Goal: Ask a question

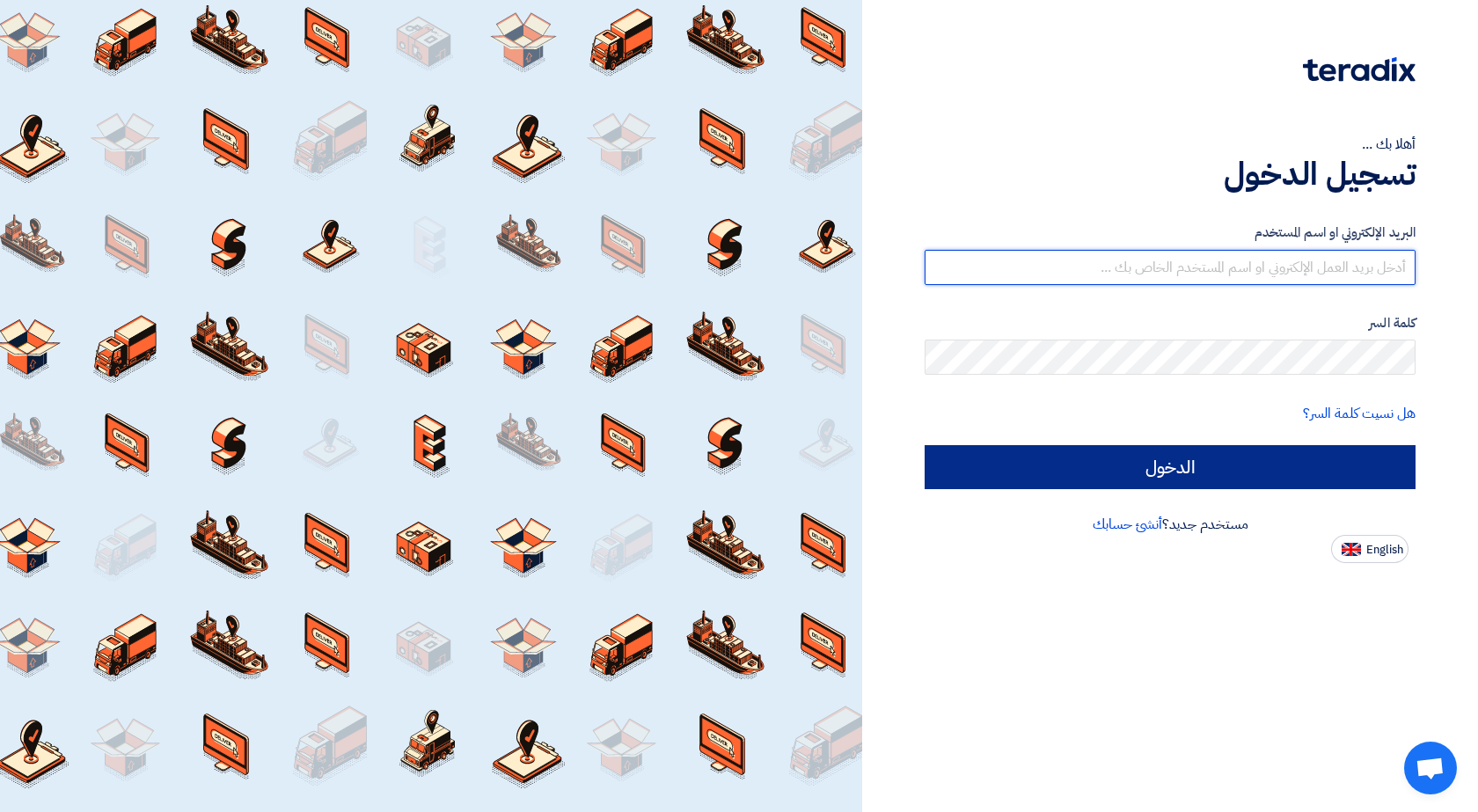
type input "[EMAIL_ADDRESS][DOMAIN_NAME]"
click at [1149, 468] on input "الدخول" at bounding box center [1170, 467] width 491 height 44
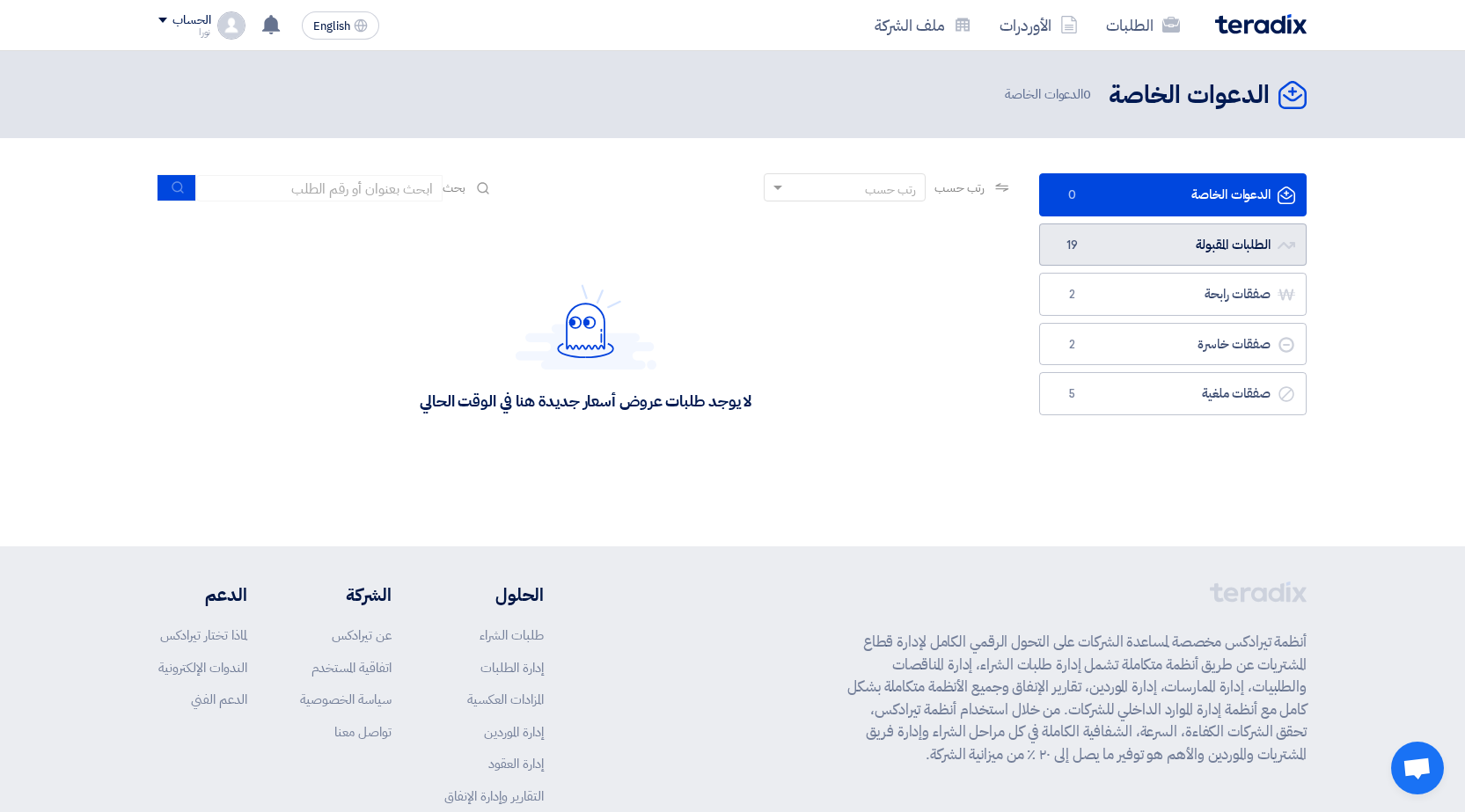
click at [1181, 233] on link "الطلبات المقبولة الطلبات المقبولة 19" at bounding box center [1172, 245] width 267 height 43
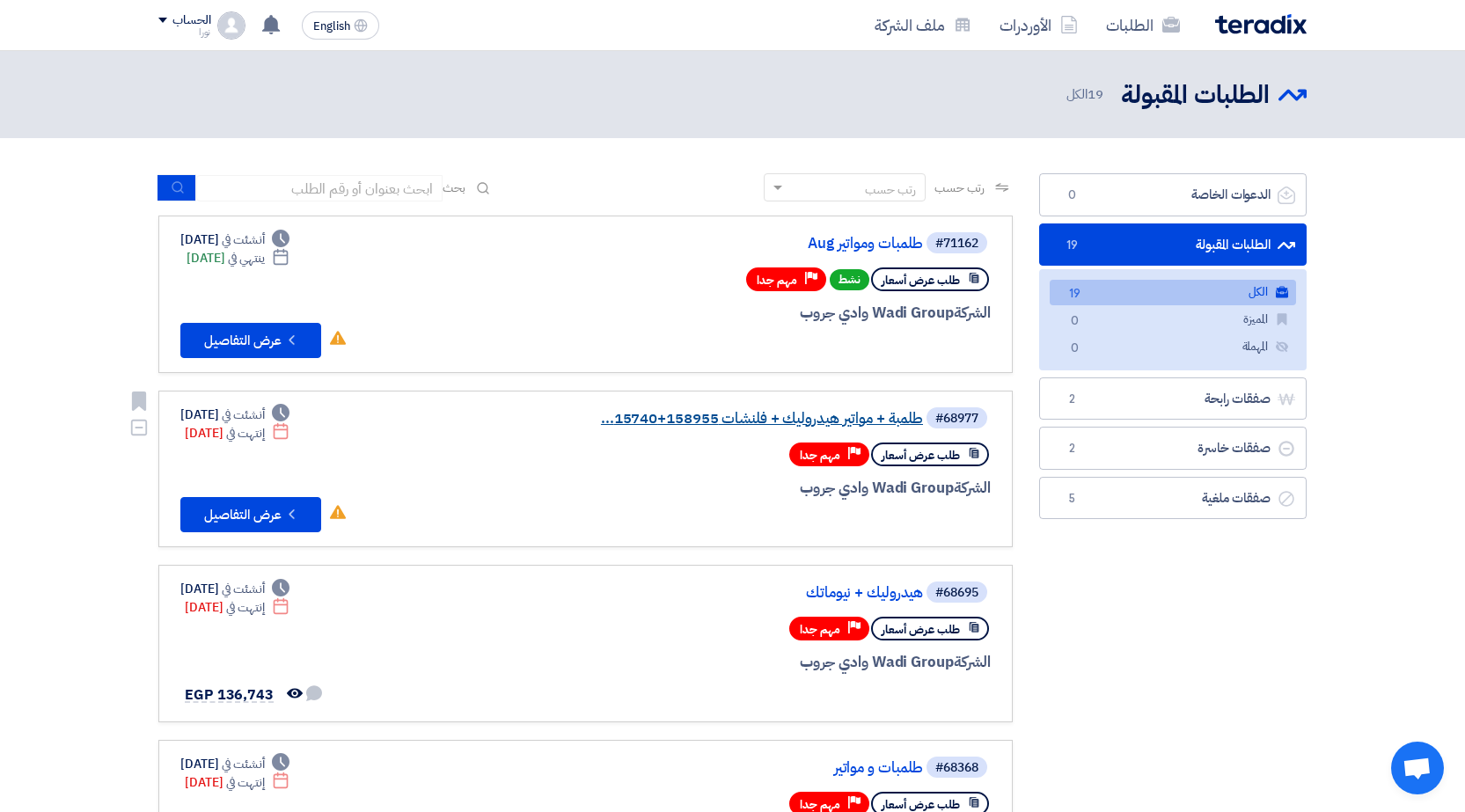
click at [810, 420] on link "طلمبة + مواتير هيدروليك + فلنشات 158955+15740..." at bounding box center [747, 419] width 352 height 16
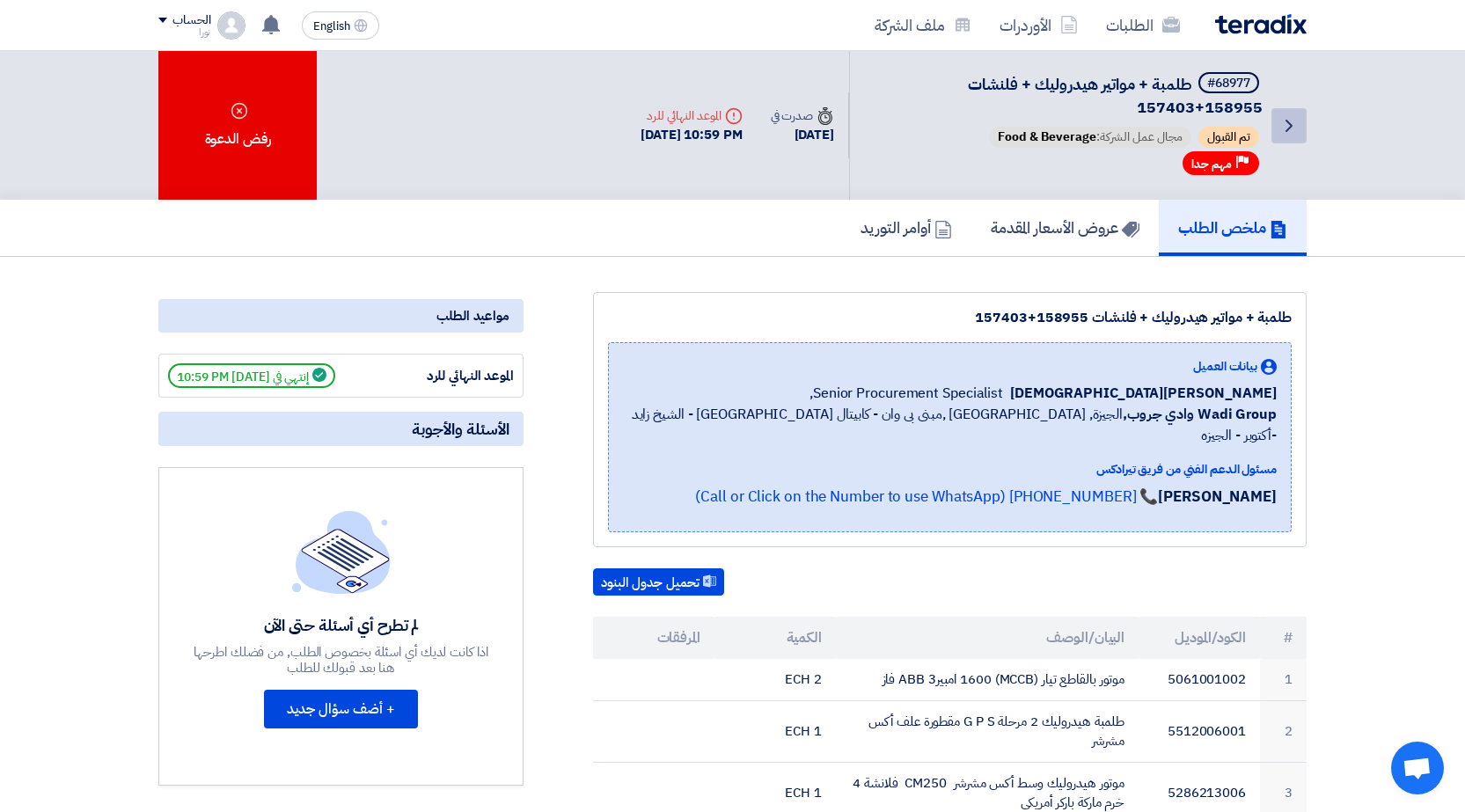
click at [1293, 120] on icon "Back" at bounding box center [1289, 126] width 21 height 21
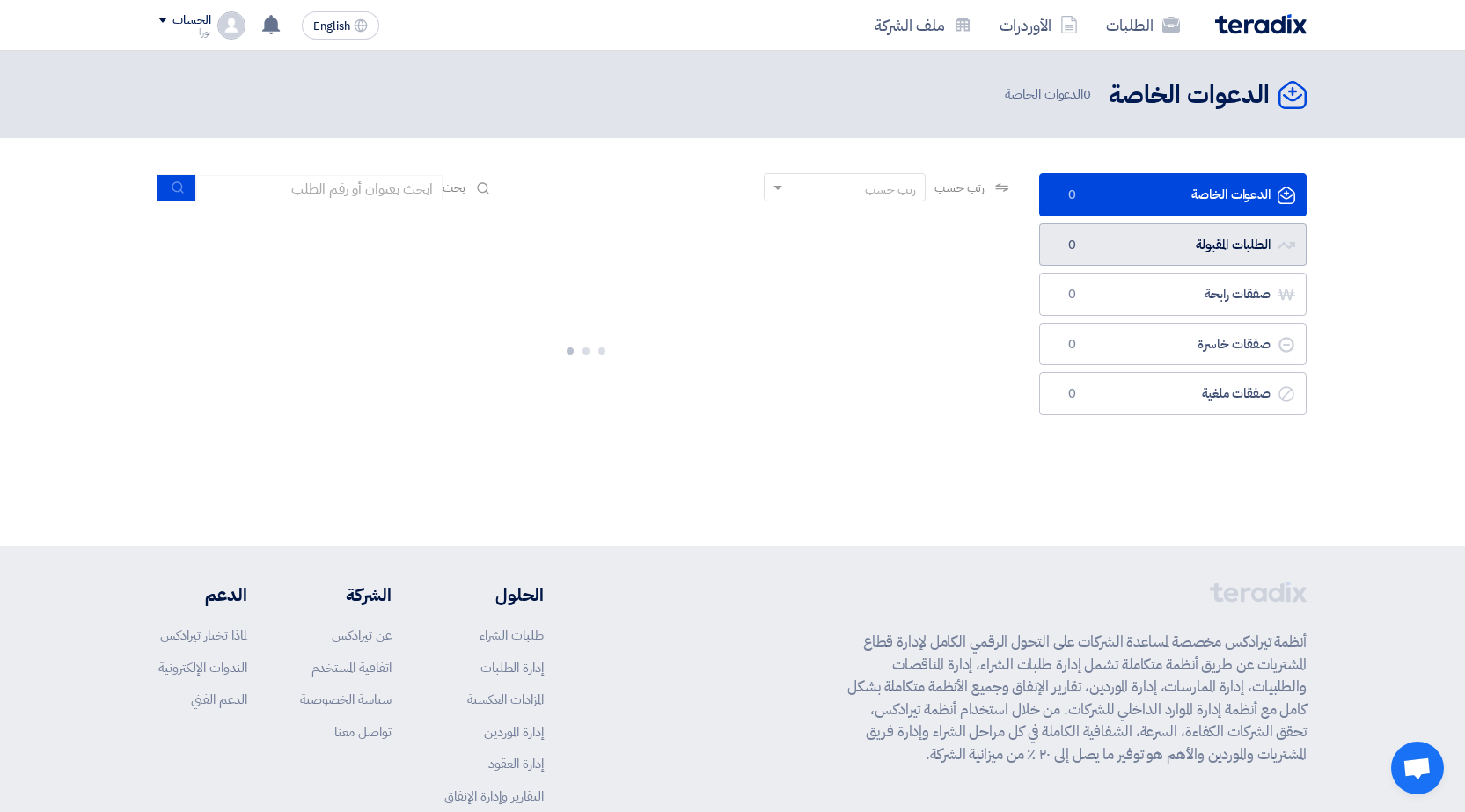
click at [1231, 242] on link "الطلبات المقبولة الطلبات المقبولة 0" at bounding box center [1172, 245] width 267 height 43
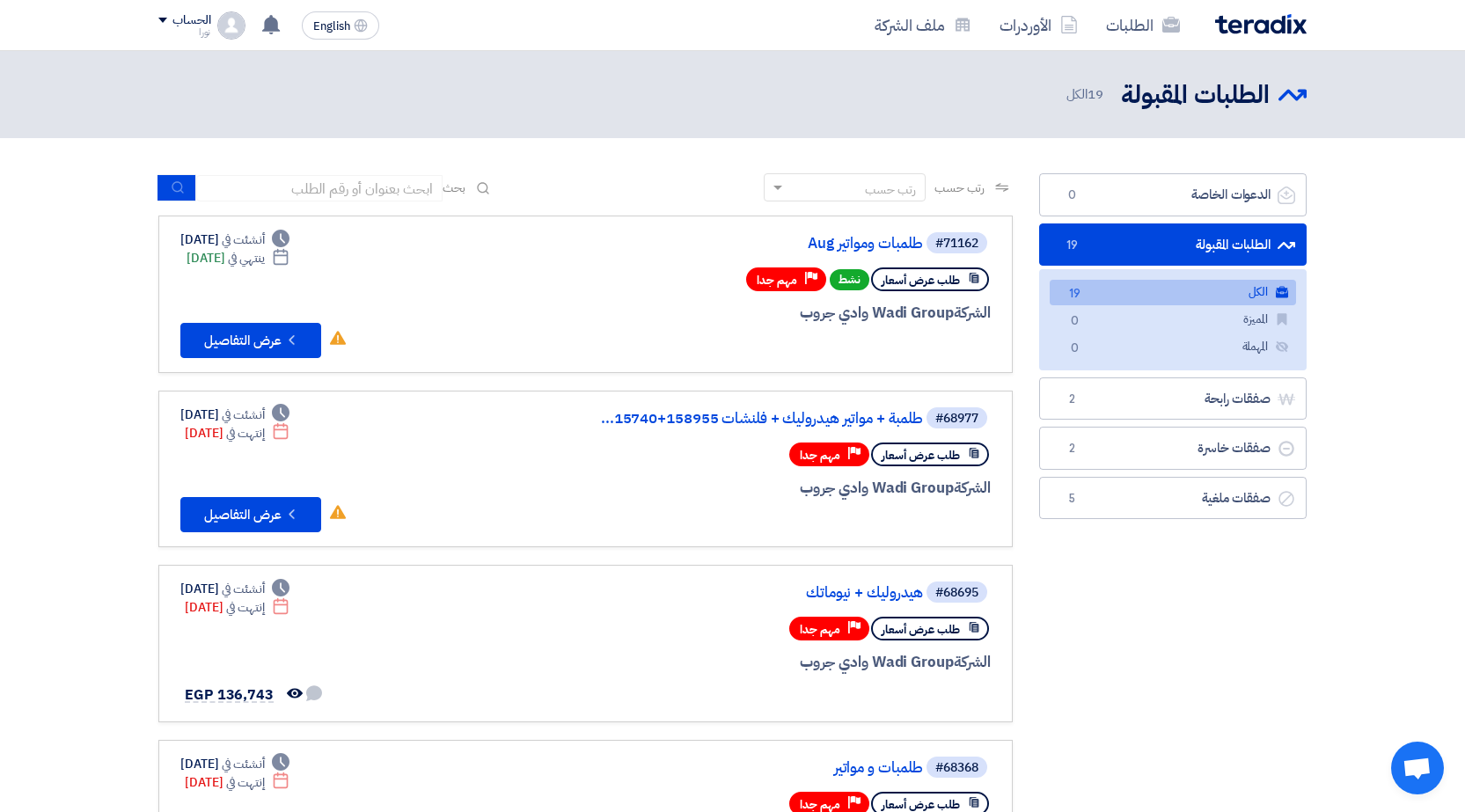
click at [1228, 234] on link "الطلبات المقبولة الطلبات المقبولة 19" at bounding box center [1172, 245] width 267 height 43
click at [899, 241] on link "طلمبات ومواتير Aug" at bounding box center [747, 244] width 352 height 16
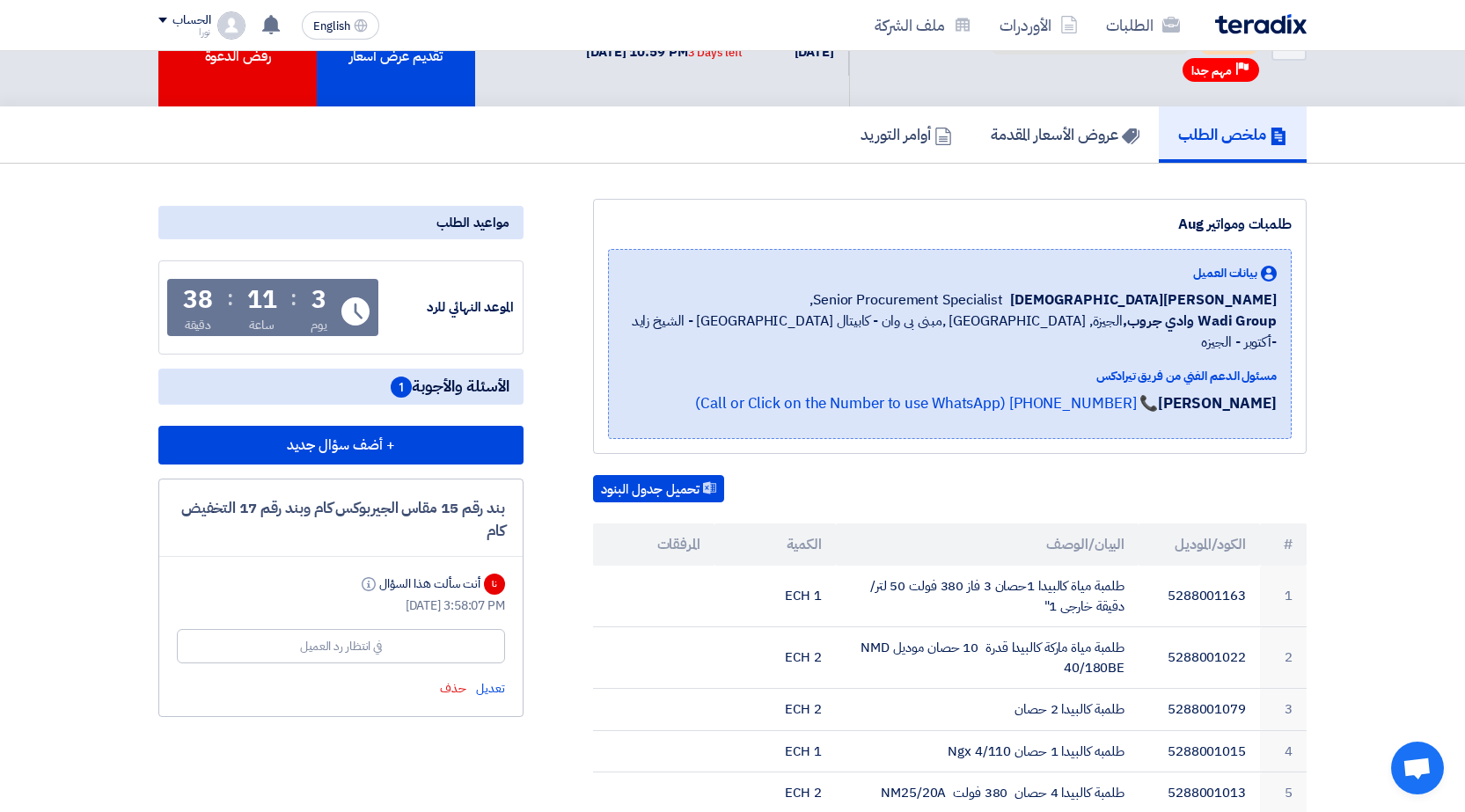
scroll to position [176, 0]
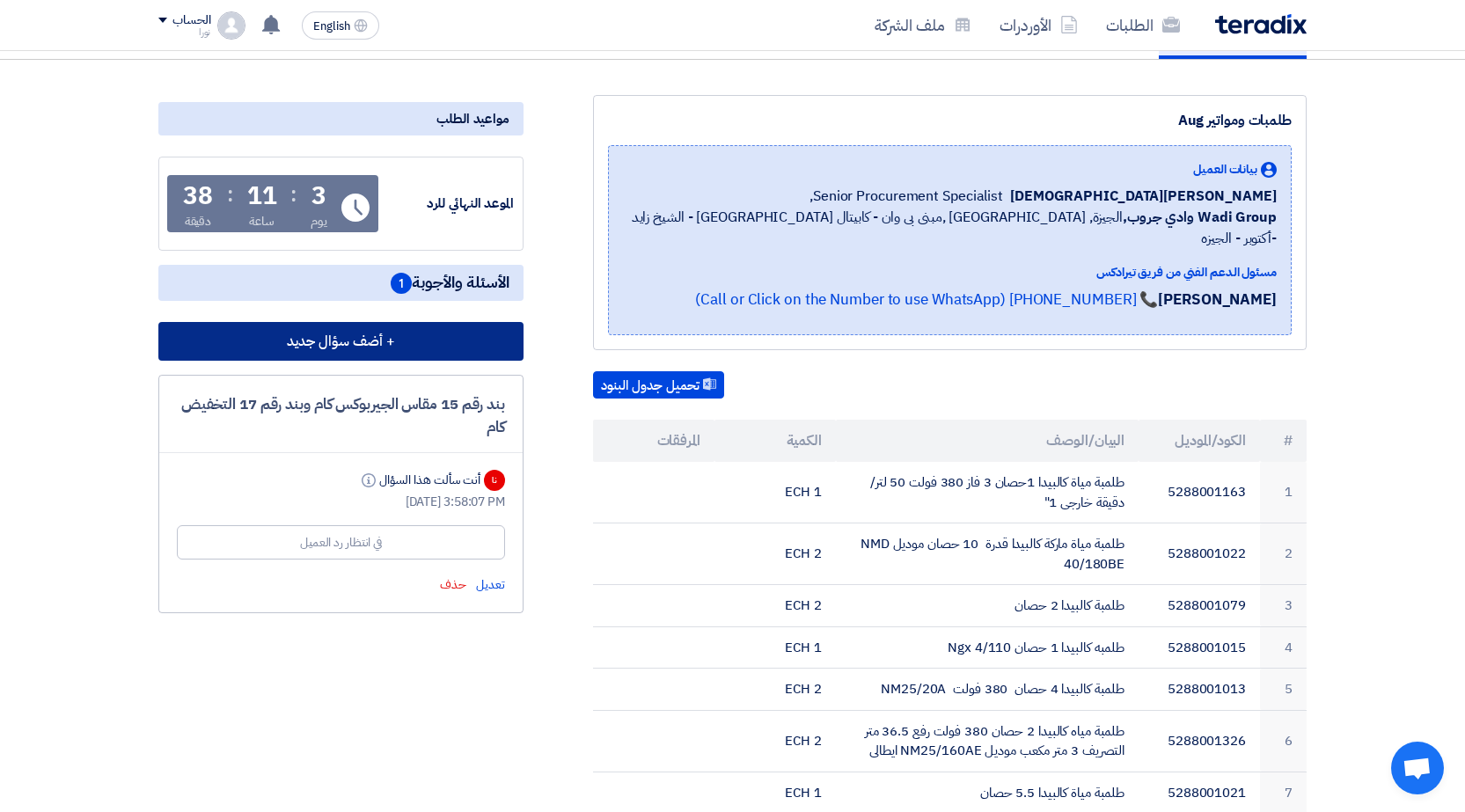
click at [342, 342] on button "+ أضف سؤال جديد" at bounding box center [340, 342] width 365 height 39
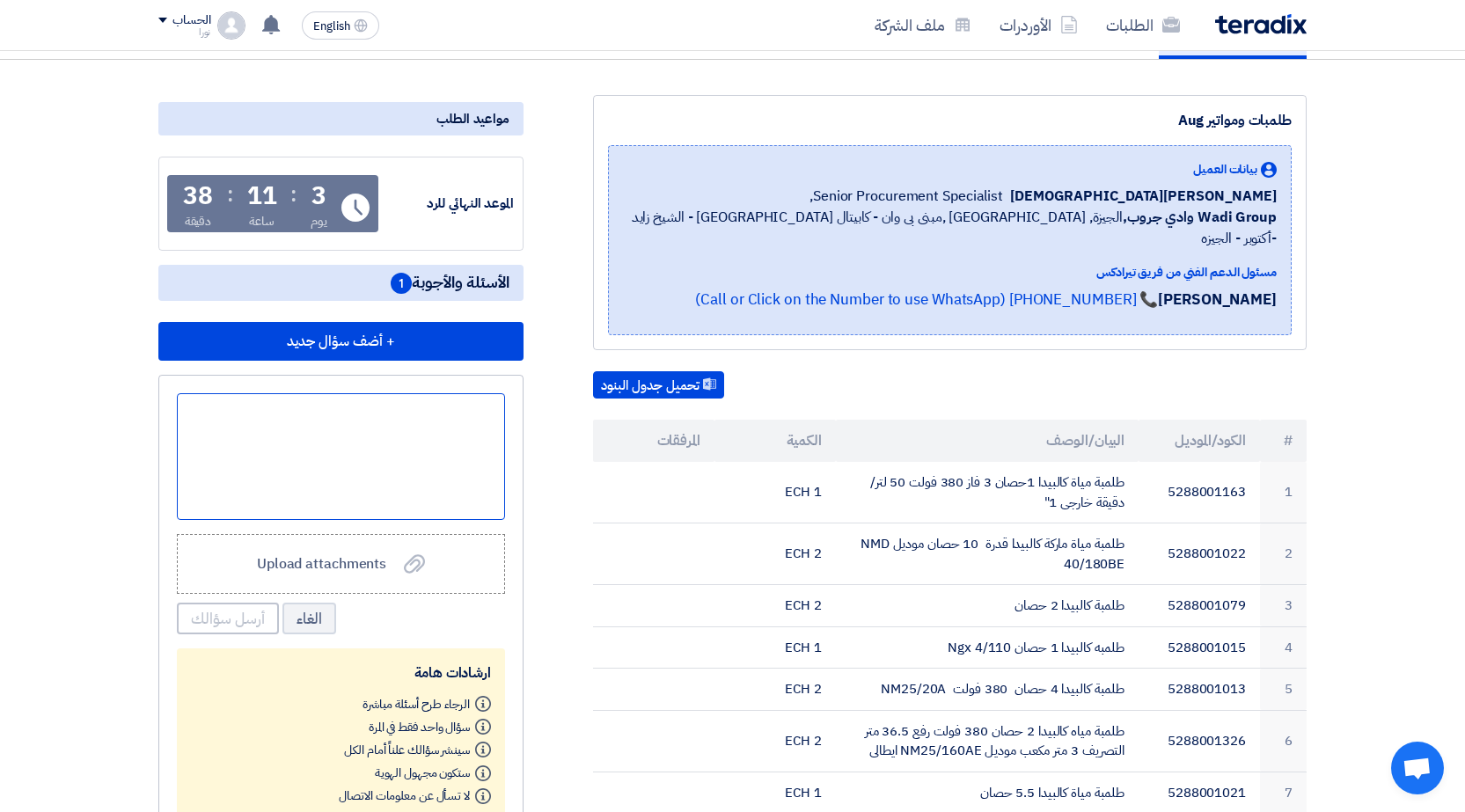
click at [415, 464] on div at bounding box center [341, 456] width 329 height 127
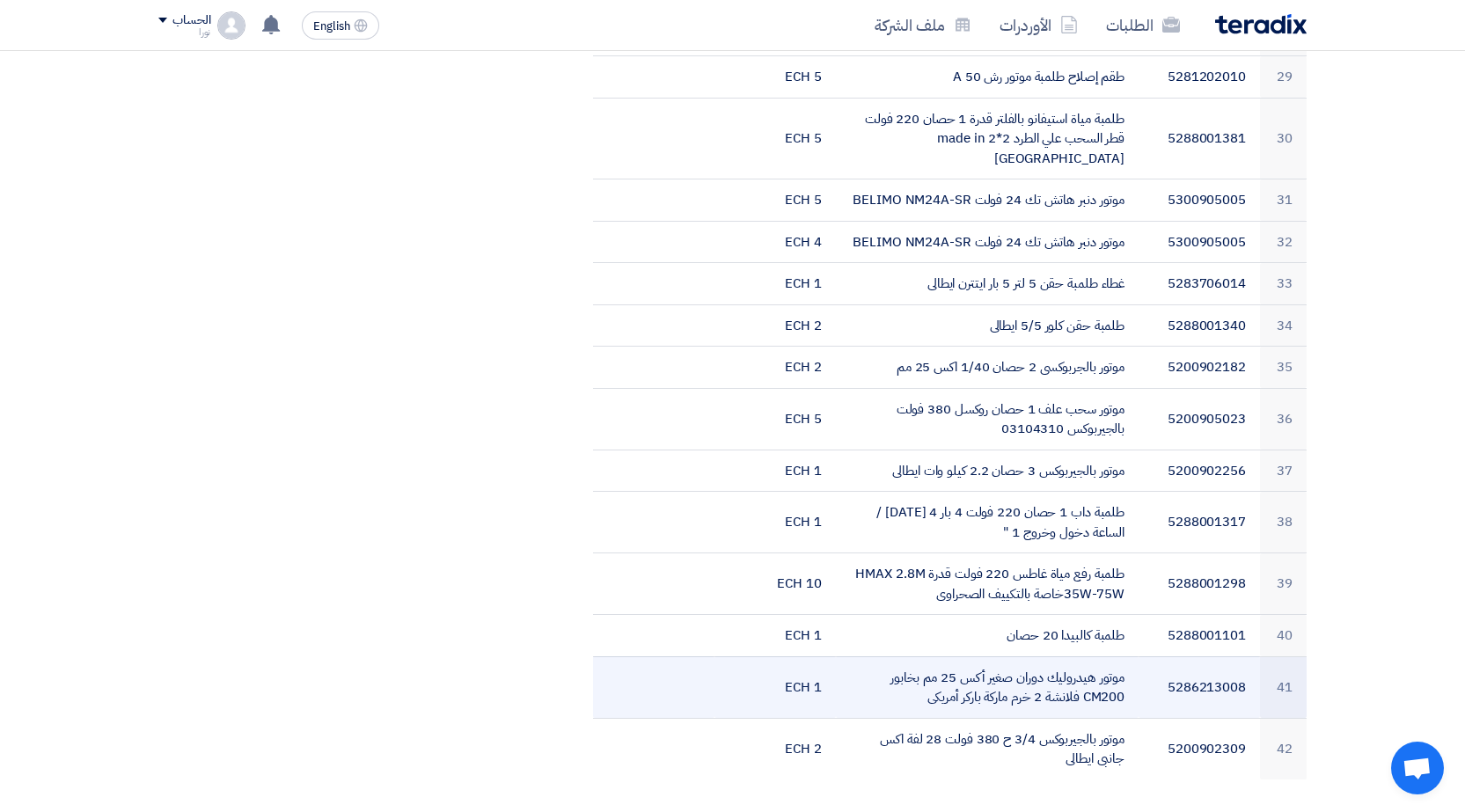
scroll to position [2375, 0]
